Goal: Task Accomplishment & Management: Use online tool/utility

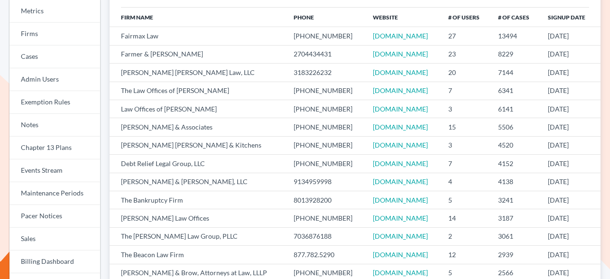
scroll to position [94, 0]
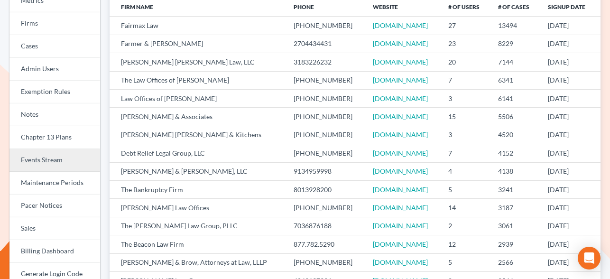
click at [39, 161] on link "Events Stream" at bounding box center [54, 160] width 91 height 23
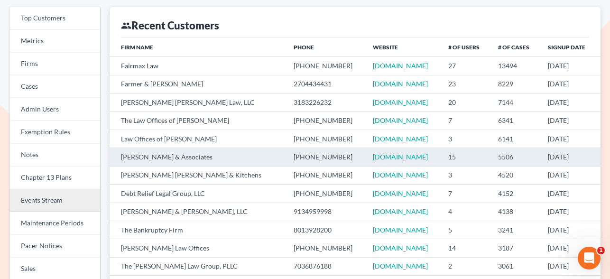
scroll to position [62, 0]
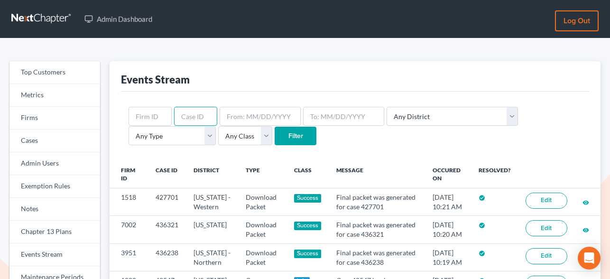
click at [191, 109] on input "text" at bounding box center [195, 116] width 43 height 19
paste input "424626"
type input "424626"
click at [275, 138] on input "Filter" at bounding box center [296, 136] width 42 height 19
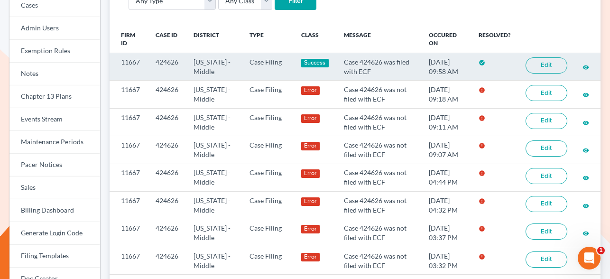
scroll to position [136, 0]
click at [555, 62] on link "Edit" at bounding box center [547, 65] width 42 height 16
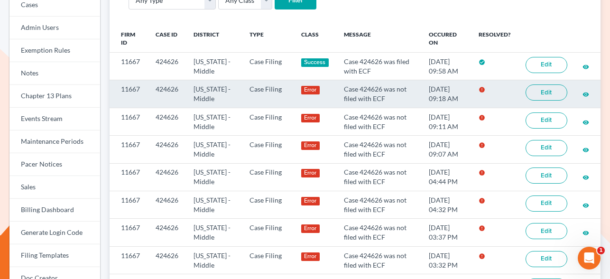
click at [555, 94] on link "Edit" at bounding box center [547, 92] width 42 height 16
